Goal: Transaction & Acquisition: Purchase product/service

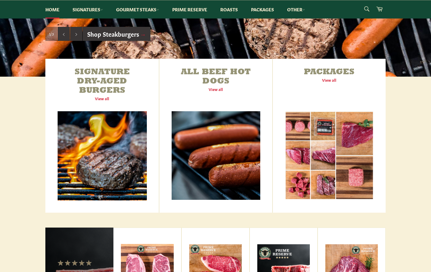
scroll to position [216, 0]
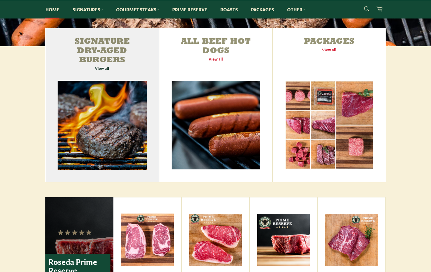
click at [103, 131] on link "Signature Dry-Aged Burgers View all" at bounding box center [101, 105] width 113 height 154
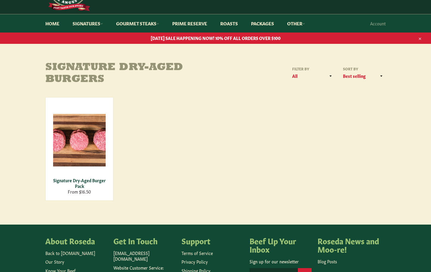
scroll to position [30, 0]
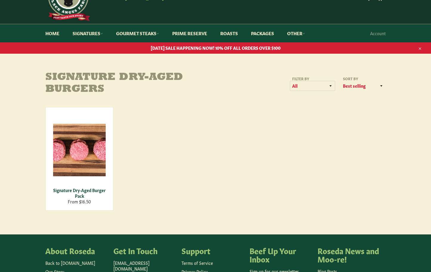
click at [311, 86] on select "All Steakburgers & Hotdogs" at bounding box center [312, 86] width 45 height 10
click at [358, 86] on select "Featured Best selling Alphabetically, A-Z Alphabetically, Z-A Price, low to hig…" at bounding box center [363, 86] width 45 height 10
click at [302, 87] on select "All Steakburgers & Hotdogs" at bounding box center [312, 86] width 45 height 10
select select "/collections/signature-dry-aged-burgers/steakburgers-hotdogs"
click at [290, 81] on select "All Steakburgers & Hotdogs" at bounding box center [312, 86] width 45 height 10
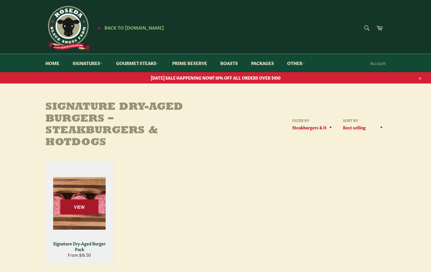
click at [90, 205] on span "View" at bounding box center [79, 207] width 38 height 15
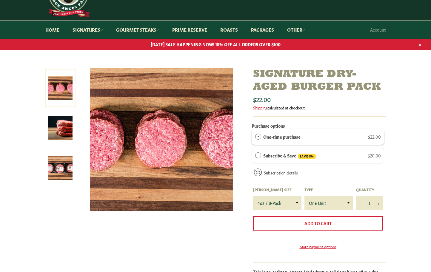
scroll to position [45, 0]
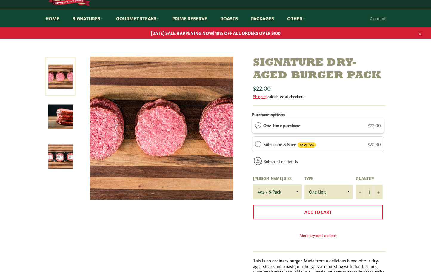
click at [266, 196] on select "4oz / 8-Pack 6oz / 4-Pack 8oz / 4-Pack" at bounding box center [277, 192] width 48 height 14
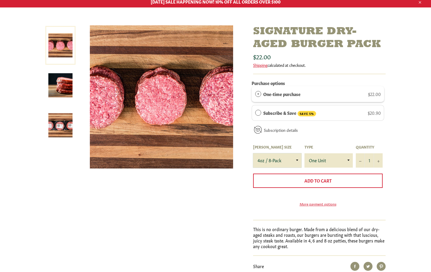
scroll to position [90, 0]
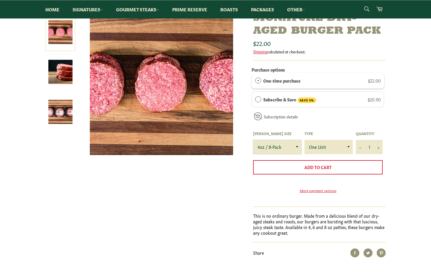
click at [262, 149] on select "4oz / 8-Pack 6oz / 4-Pack 8oz / 4-Pack" at bounding box center [277, 147] width 48 height 14
select select "8oz / 4-Pack"
click at [253, 140] on select "4oz / 8-Pack 6oz / 4-Pack 8oz / 4-Pack" at bounding box center [277, 147] width 48 height 14
click at [379, 149] on button "+" at bounding box center [378, 147] width 9 height 14
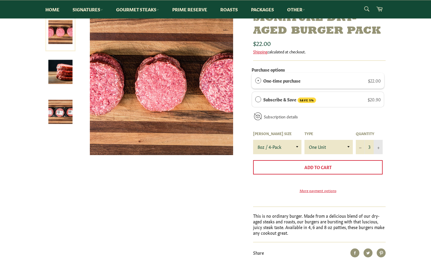
click at [379, 149] on button "+" at bounding box center [378, 147] width 9 height 14
type input "4"
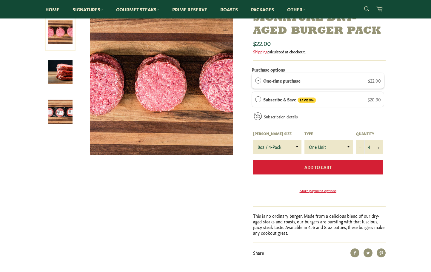
click at [326, 169] on span "Add to Cart" at bounding box center [317, 167] width 27 height 6
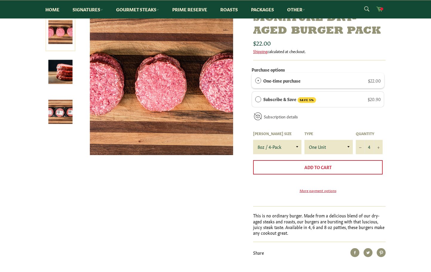
click at [381, 9] on span at bounding box center [381, 8] width 3 height 3
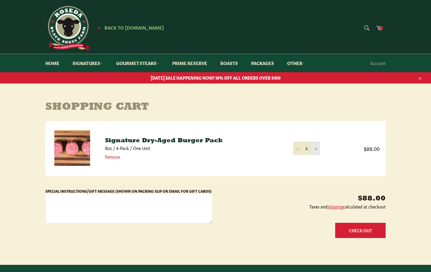
click at [315, 149] on icon "Increase item quantity by one" at bounding box center [316, 149] width 2 height 2
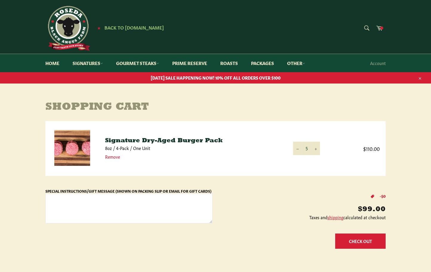
click at [357, 241] on button "Check Out" at bounding box center [360, 241] width 50 height 15
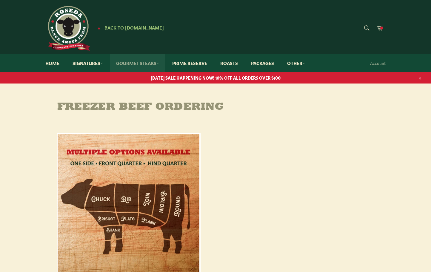
click at [143, 61] on link "Gourmet Steaks" at bounding box center [137, 63] width 55 height 18
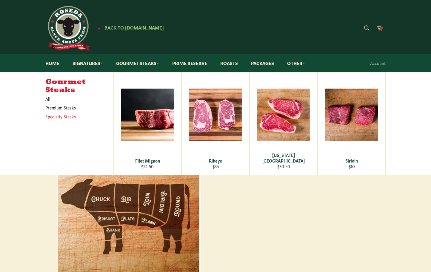
click at [70, 116] on link "Specialty Steaks" at bounding box center [74, 116] width 65 height 9
click at [99, 64] on link "Signatures" at bounding box center [88, 63] width 42 height 18
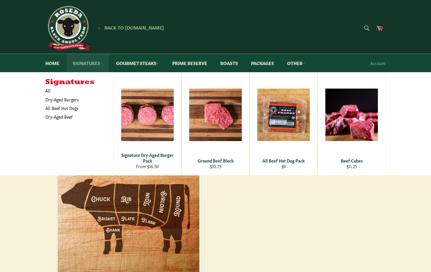
click at [98, 63] on link "Signatures" at bounding box center [88, 63] width 42 height 18
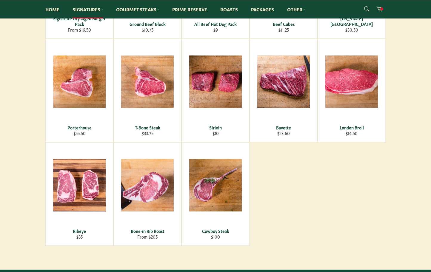
scroll to position [194, 0]
